Goal: Task Accomplishment & Management: Manage account settings

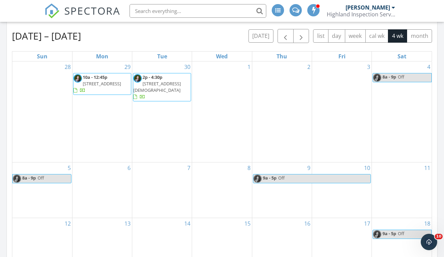
scroll to position [209, 0]
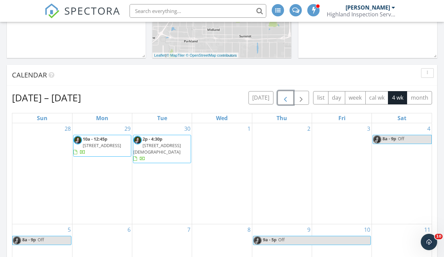
click at [281, 95] on button "button" at bounding box center [286, 98] width 16 height 14
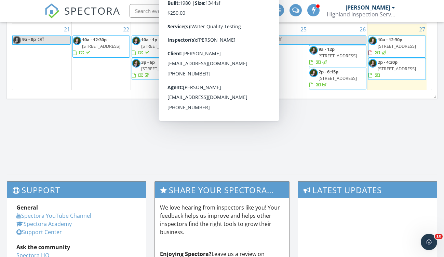
scroll to position [405, 0]
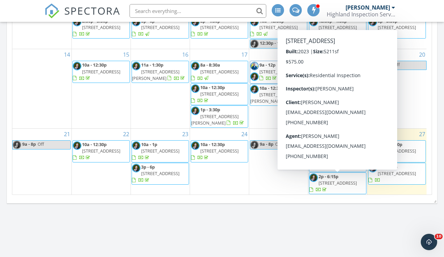
click at [339, 181] on span "22822 Tranquility Pl NE , Kingston 98346" at bounding box center [338, 183] width 38 height 6
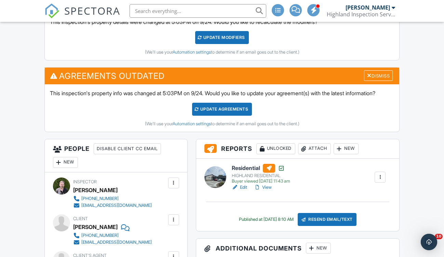
scroll to position [206, 0]
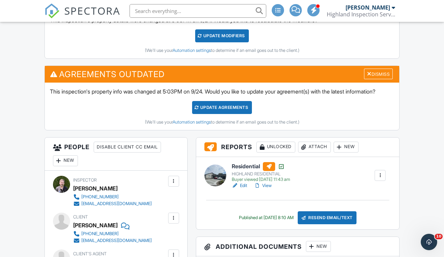
click at [242, 189] on link "Edit" at bounding box center [239, 186] width 15 height 7
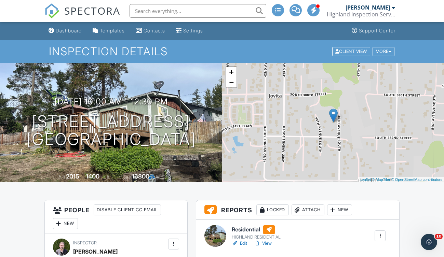
click at [64, 31] on div "Dashboard" at bounding box center [69, 31] width 26 height 6
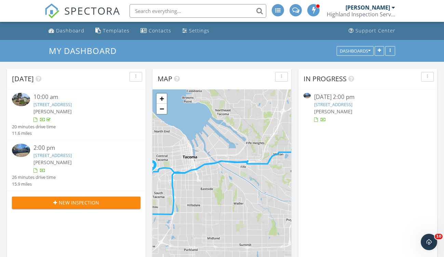
click at [72, 154] on link "5216 64th St W, Tacoma , WA 98467" at bounding box center [52, 155] width 38 height 6
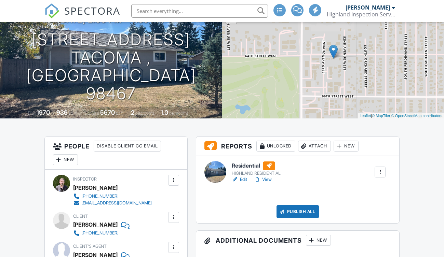
click at [242, 176] on link "Edit" at bounding box center [239, 179] width 15 height 7
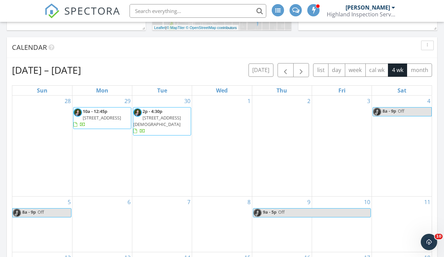
scroll to position [237, 0]
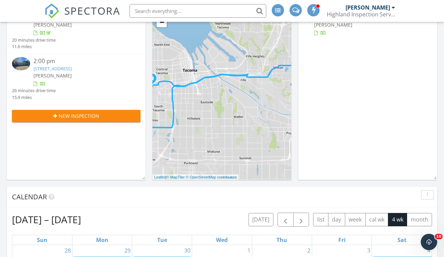
scroll to position [176, 0]
